Goal: Information Seeking & Learning: Check status

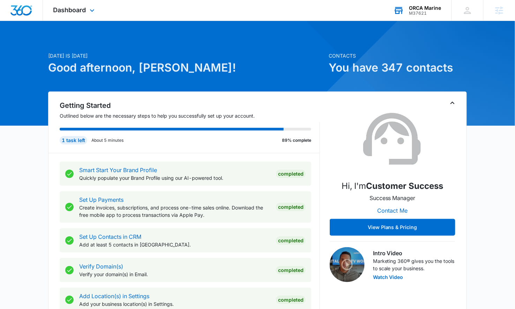
click at [417, 15] on div "M37621" at bounding box center [425, 13] width 32 height 5
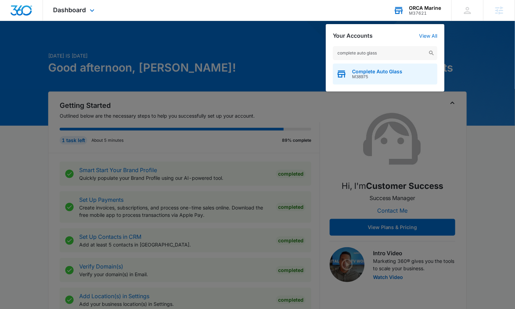
type input "complete auto glass"
click at [375, 76] on span "M38975" at bounding box center [377, 76] width 51 height 5
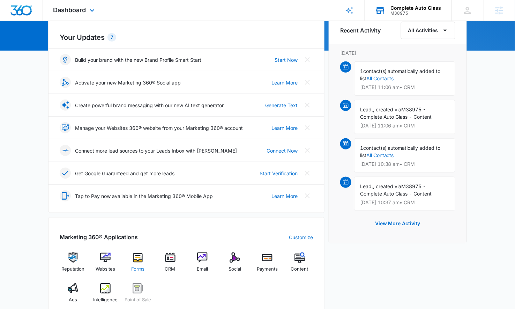
scroll to position [111, 0]
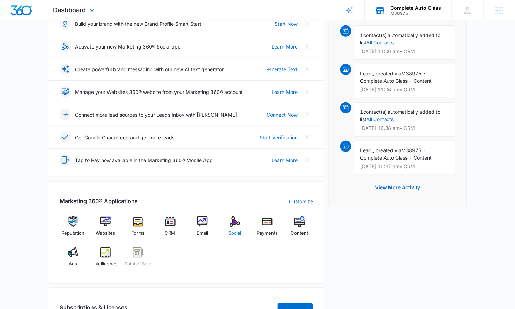
click at [227, 228] on div "Social" at bounding box center [235, 228] width 27 height 25
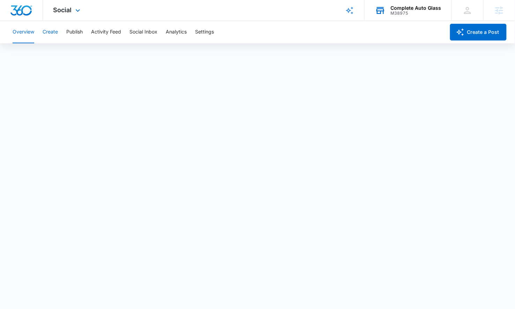
drag, startPoint x: 46, startPoint y: 28, endPoint x: 57, endPoint y: 33, distance: 11.7
click at [46, 28] on button "Create" at bounding box center [50, 32] width 15 height 22
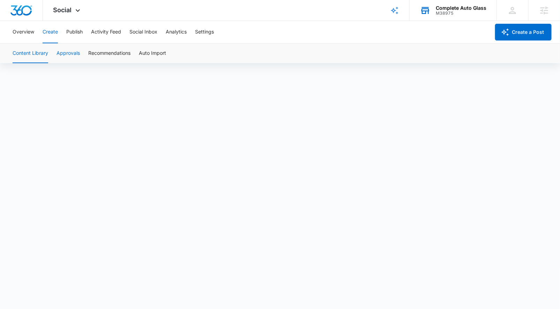
click at [64, 52] on button "Approvals" at bounding box center [68, 54] width 23 height 20
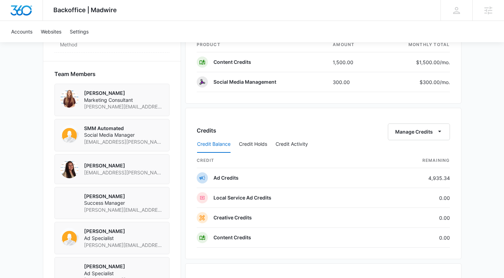
scroll to position [488, 0]
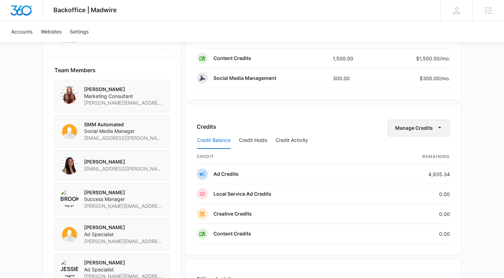
click at [425, 129] on button "Manage Credits" at bounding box center [419, 128] width 62 height 17
click at [426, 148] on div "Transfer Credits" at bounding box center [415, 150] width 37 height 5
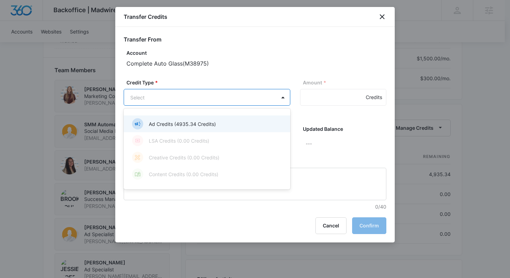
click at [214, 98] on body "Backoffice | Madwire Apps Settings BP Brooke Poulson brooke.poulson@madwire.com…" at bounding box center [255, 8] width 510 height 993
click at [214, 125] on p "Ad Credits (4935.34 Credits)" at bounding box center [182, 123] width 67 height 7
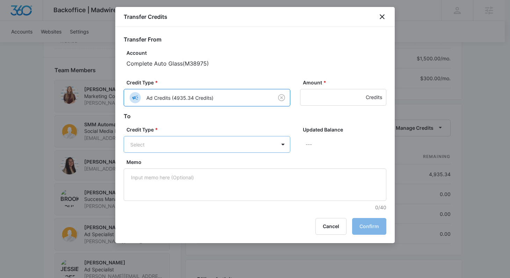
click at [211, 138] on body "Backoffice | Madwire Apps Settings BP Brooke Poulson brooke.poulson@madwire.com…" at bounding box center [255, 8] width 510 height 993
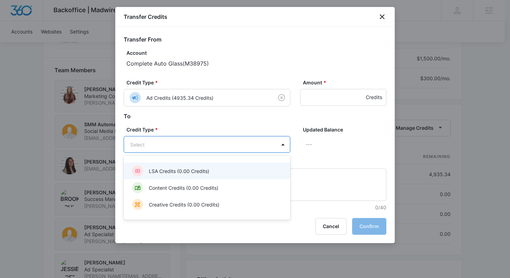
click at [205, 172] on p "LSA Credits (0.00 Credits)" at bounding box center [179, 171] width 60 height 7
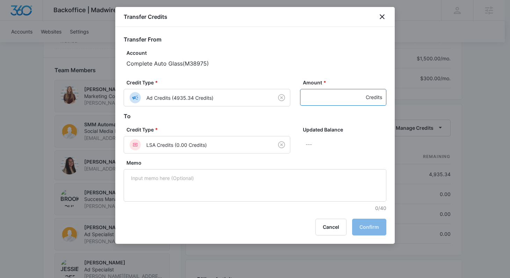
click at [319, 102] on input "Amount *" at bounding box center [343, 97] width 86 height 17
type input "500"
click at [364, 227] on button "Confirm" at bounding box center [369, 227] width 34 height 17
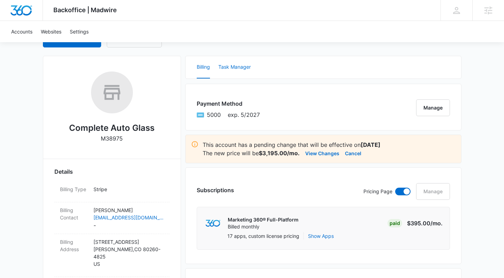
scroll to position [0, 0]
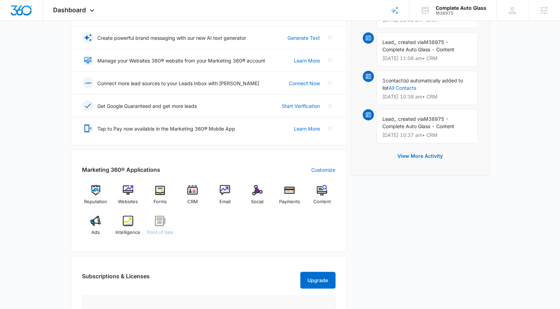
scroll to position [156, 0]
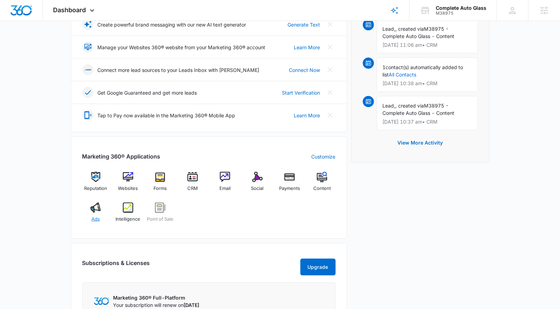
click at [102, 207] on div "Ads" at bounding box center [95, 214] width 27 height 25
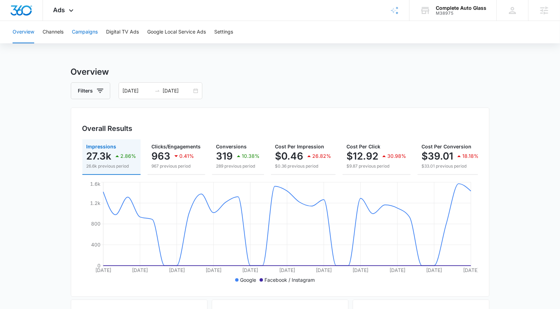
click at [74, 35] on button "Campaigns" at bounding box center [85, 32] width 26 height 22
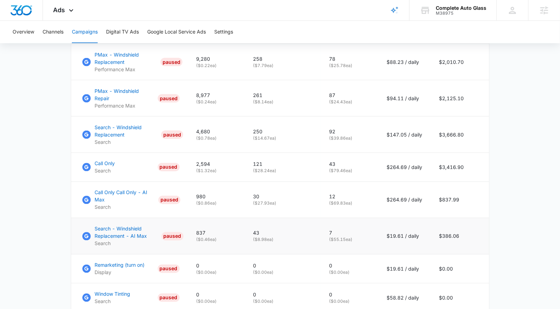
scroll to position [342, 0]
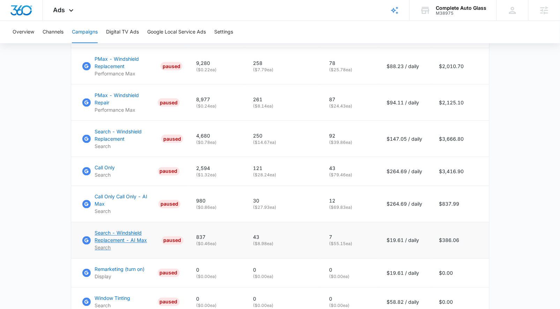
click at [115, 230] on p "Search - Windshield Replacement - AI Max" at bounding box center [127, 236] width 64 height 15
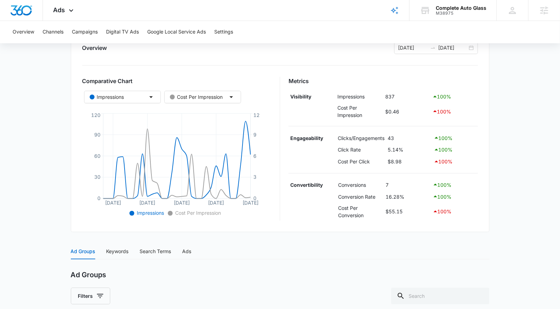
scroll to position [90, 0]
drag, startPoint x: 384, startPoint y: 193, endPoint x: 409, endPoint y: 197, distance: 25.4
click at [409, 197] on tr "Conversion Rate 16.28% 100 %" at bounding box center [384, 197] width 190 height 12
click at [409, 197] on td "16.28%" at bounding box center [407, 197] width 47 height 12
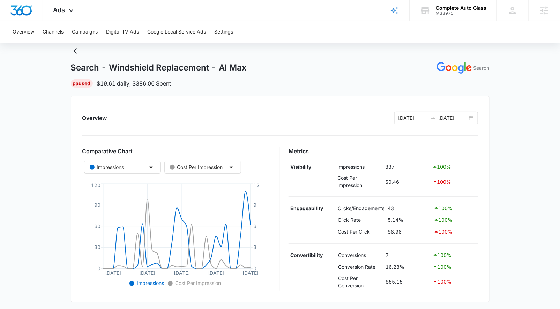
scroll to position [0, 0]
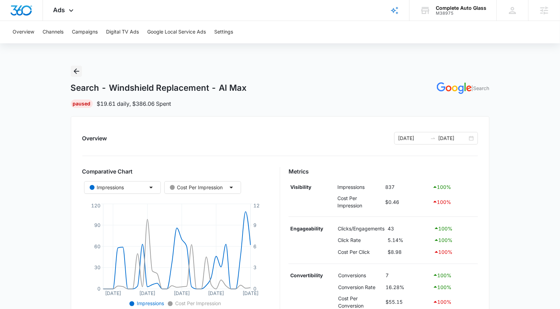
click at [74, 72] on icon "Back" at bounding box center [76, 71] width 8 height 8
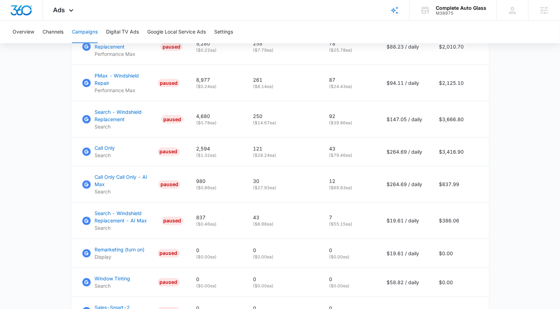
scroll to position [466, 0]
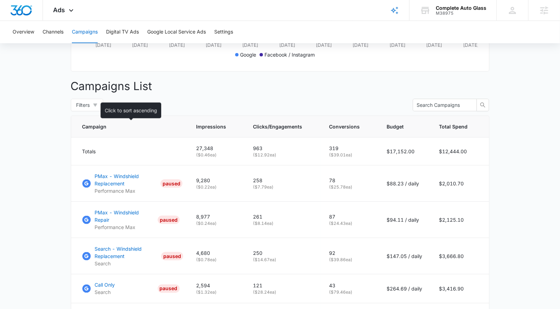
click at [93, 123] on th "Campaign" at bounding box center [129, 127] width 117 height 22
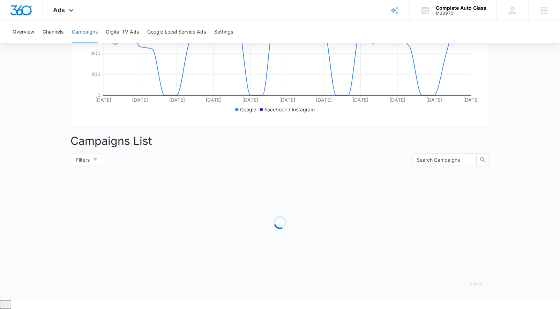
scroll to position [167, 0]
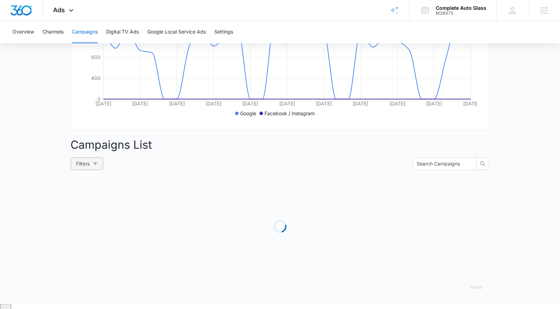
click at [94, 166] on button "Filters" at bounding box center [87, 163] width 32 height 13
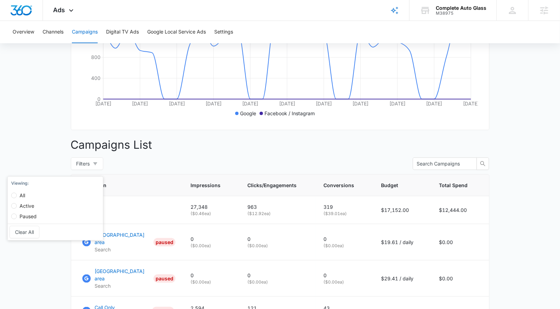
click at [28, 208] on label "Paused" at bounding box center [25, 213] width 28 height 10
click at [17, 214] on input "Paused" at bounding box center [14, 217] width 6 height 6
radio input "true"
click at [24, 205] on input "Active" at bounding box center [22, 206] width 6 height 6
radio input "true"
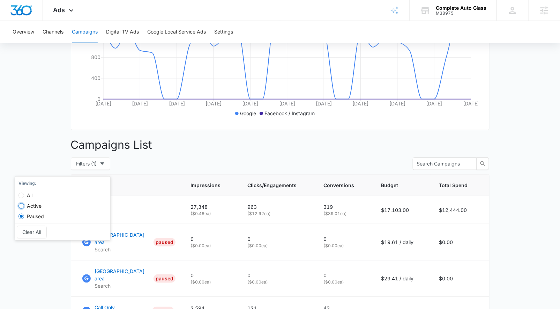
radio input "false"
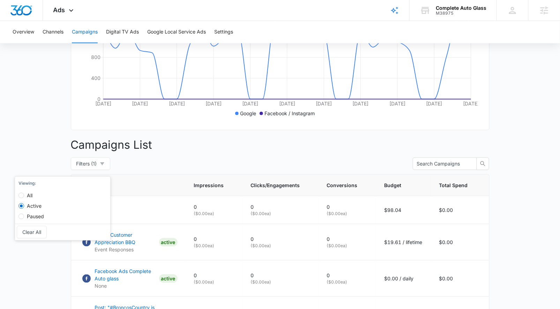
click at [208, 159] on div "Campaigns Filters 08/04/2025 09/03/2025 Overall Results Impressions 27.3k 2.86%…" at bounding box center [280, 300] width 419 height 802
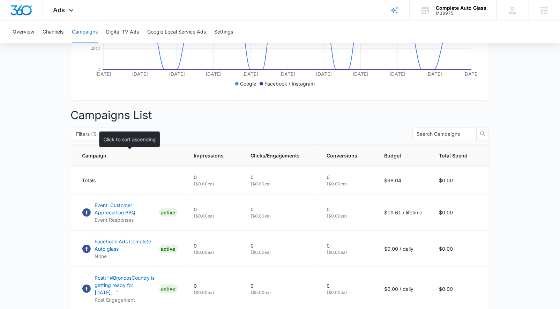
scroll to position [40, 0]
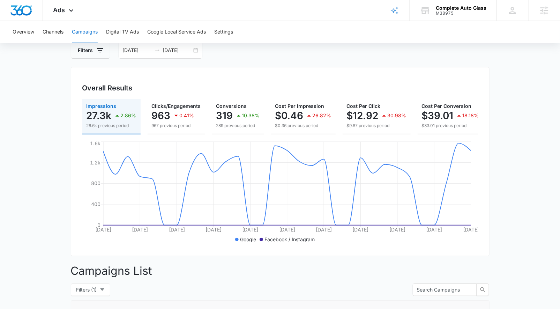
click at [195, 51] on div "08/04/2025 09/03/2025" at bounding box center [161, 50] width 84 height 17
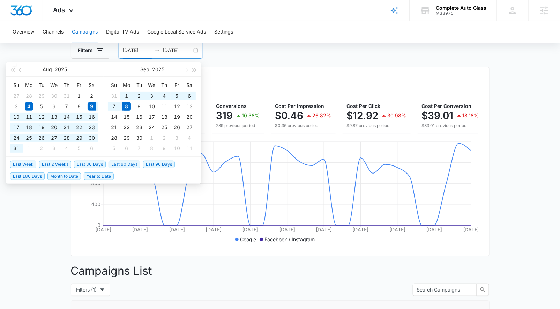
click at [85, 165] on span "Last 30 Days" at bounding box center [90, 165] width 32 height 8
type input "08/09/2025"
type input "09/08/2025"
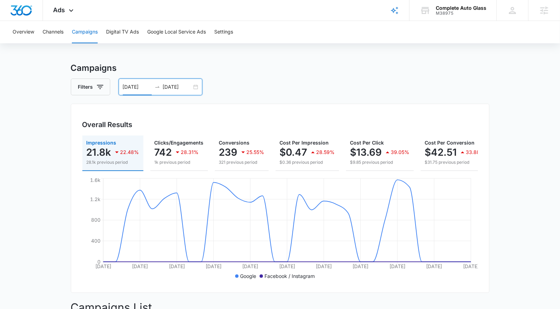
scroll to position [0, 0]
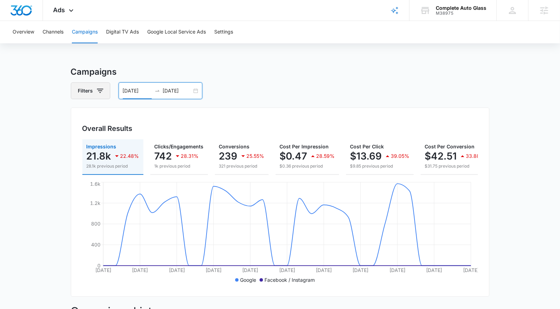
click at [107, 90] on button "Filters" at bounding box center [90, 90] width 39 height 17
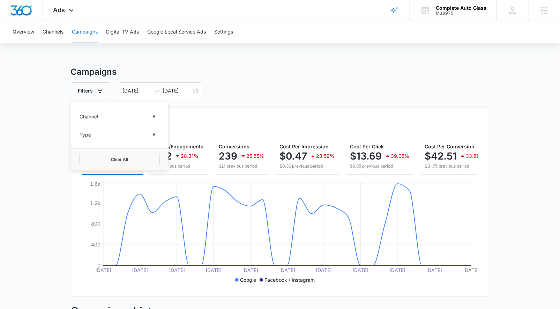
click at [101, 115] on div "Channel" at bounding box center [120, 116] width 80 height 11
drag, startPoint x: 170, startPoint y: 109, endPoint x: 150, endPoint y: 118, distance: 21.7
click at [169, 109] on div "Overall Results Impressions 21.8k 22.48% 28.1k previous period Clicks/Engagemen…" at bounding box center [280, 202] width 419 height 189
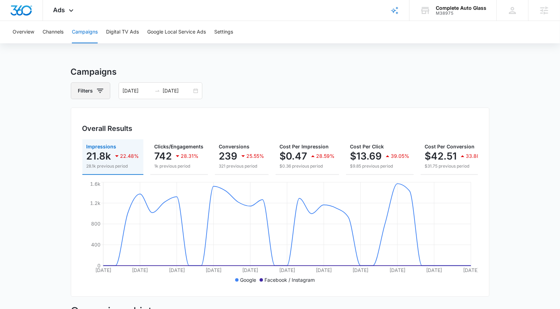
drag, startPoint x: 112, startPoint y: 90, endPoint x: 102, endPoint y: 92, distance: 10.1
click at [105, 92] on div "Filters 08/09/2025 09/08/2025" at bounding box center [280, 90] width 419 height 17
click at [102, 92] on icon "button" at bounding box center [100, 91] width 8 height 8
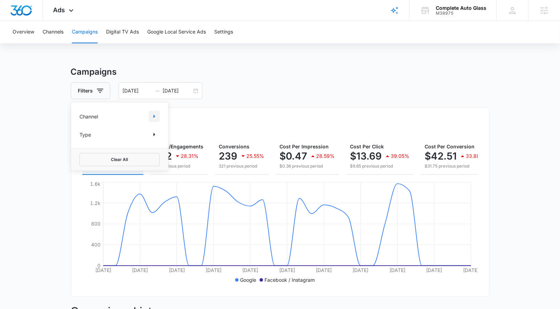
click at [156, 112] on icon "Show Channel filters" at bounding box center [154, 116] width 8 height 8
click at [98, 138] on label "Google" at bounding box center [120, 139] width 80 height 7
click at [80, 139] on input "Google" at bounding box center [80, 139] width 0 height 0
checkbox input "true"
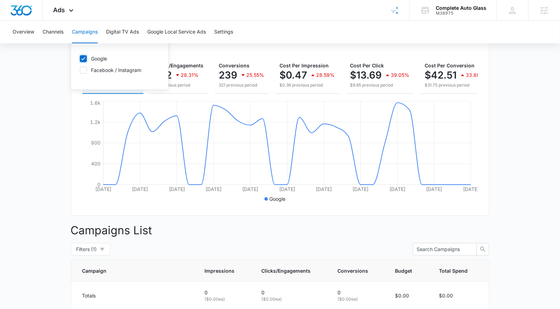
scroll to position [111, 0]
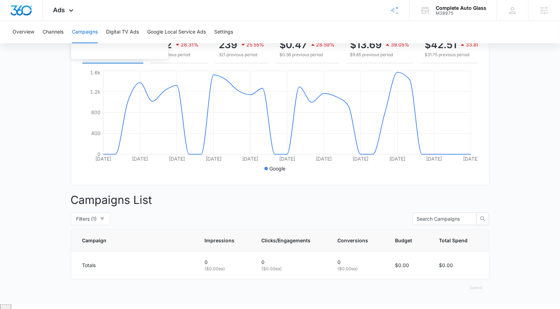
click at [41, 216] on main "Campaigns Filters Channel 1 Channel (1) Google Facebook / Instagram Type Clear …" at bounding box center [280, 129] width 560 height 350
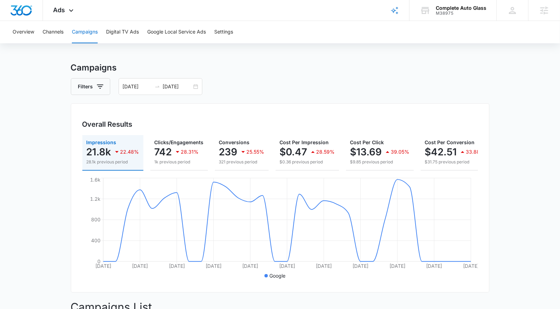
scroll to position [0, 0]
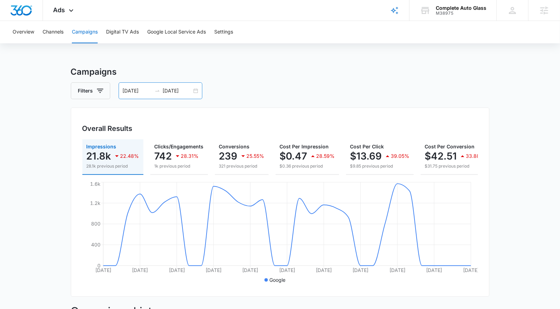
click at [197, 93] on div "08/09/2025 09/08/2025" at bounding box center [161, 90] width 84 height 17
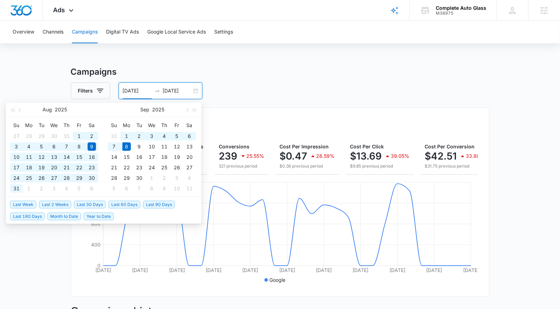
click at [123, 207] on span "Last 60 Days" at bounding box center [125, 205] width 32 height 8
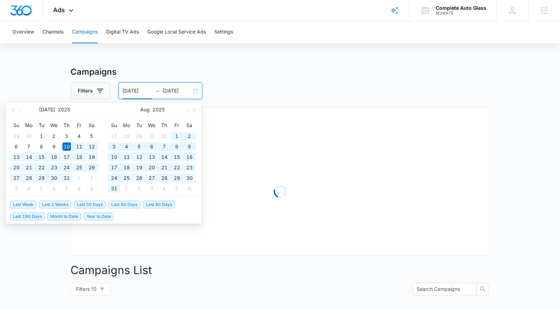
type input "07/10/2025"
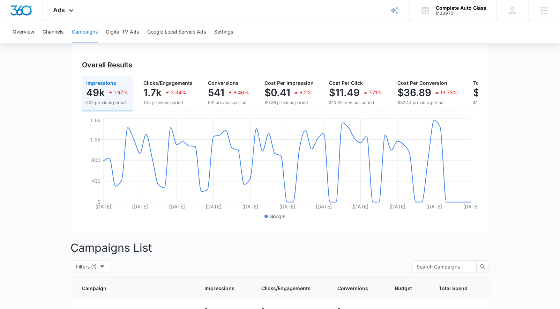
scroll to position [111, 0]
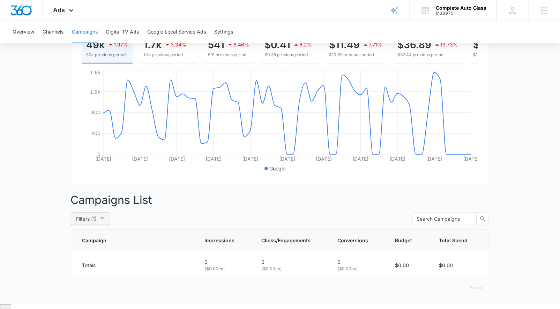
click at [106, 224] on button "Filters (1)" at bounding box center [90, 219] width 39 height 13
click at [32, 251] on span "All" at bounding box center [29, 250] width 11 height 6
click at [24, 251] on input "All" at bounding box center [22, 250] width 6 height 6
radio input "true"
radio input "false"
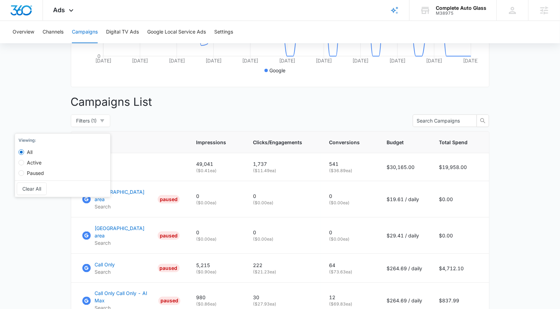
click at [24, 263] on main "Campaigns Filters 07/10/2025 09/08/2025 Overall Results Impressions 49k 1.97% 5…" at bounding box center [280, 213] width 560 height 714
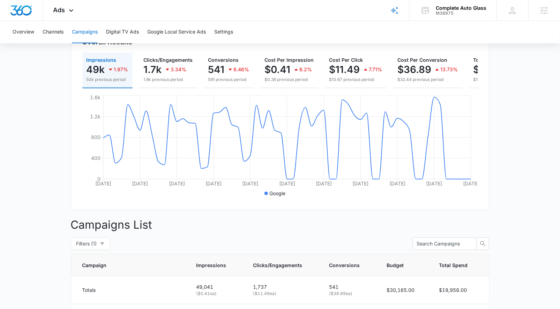
scroll to position [53, 0]
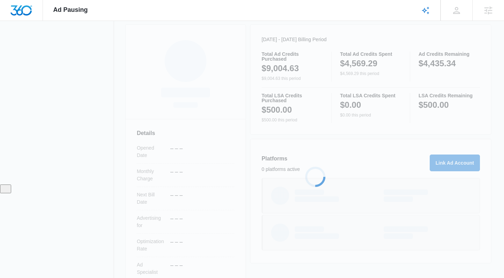
scroll to position [139, 0]
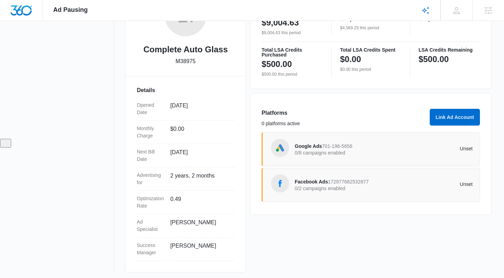
click at [365, 153] on p "0/8 campaigns enabled" at bounding box center [339, 152] width 89 height 5
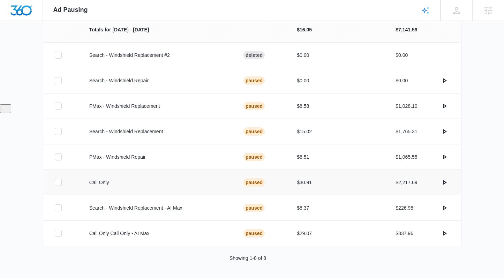
scroll to position [175, 0]
